Goal: Transaction & Acquisition: Purchase product/service

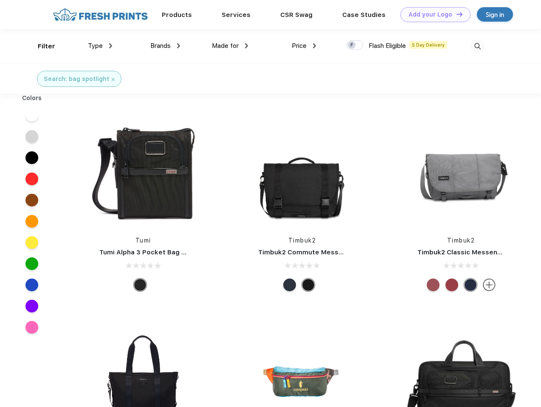
click at [432, 14] on link "Add your Logo Design Tool" at bounding box center [435, 14] width 70 height 15
click at [0, 0] on div "Design Tool" at bounding box center [0, 0] width 0 height 0
click at [455, 14] on link "Add your Logo Design Tool" at bounding box center [435, 14] width 70 height 15
click at [41, 46] on div "Filter" at bounding box center [46, 47] width 17 height 10
click at [100, 46] on span "Type" at bounding box center [95, 46] width 15 height 8
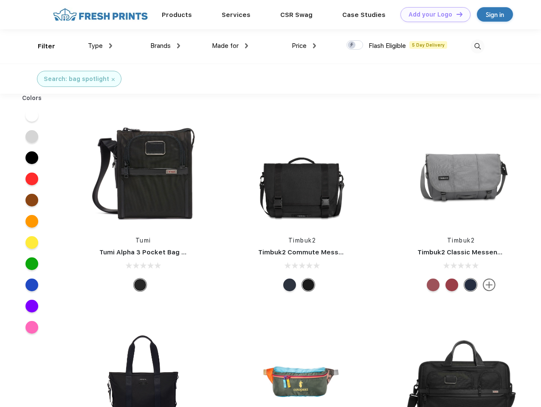
click at [165, 46] on span "Brands" at bounding box center [160, 46] width 20 height 8
click at [230, 46] on span "Made for" at bounding box center [225, 46] width 27 height 8
click at [304, 46] on span "Price" at bounding box center [299, 46] width 15 height 8
click at [355, 45] on div at bounding box center [354, 44] width 17 height 9
click at [352, 45] on input "checkbox" at bounding box center [349, 43] width 6 height 6
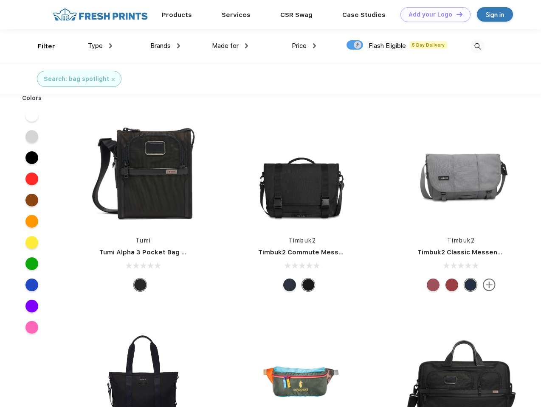
click at [477, 46] on img at bounding box center [477, 46] width 14 height 14
